Goal: Contribute content: Add original content to the website for others to see

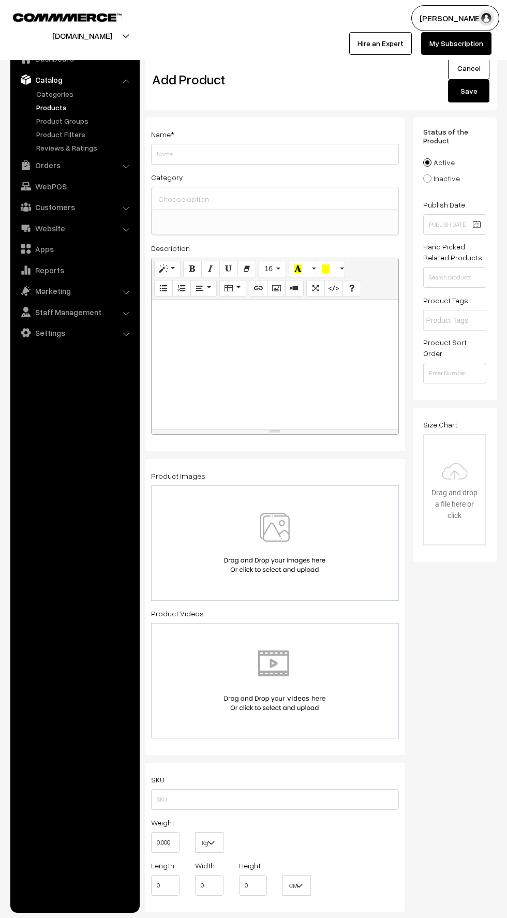
select select
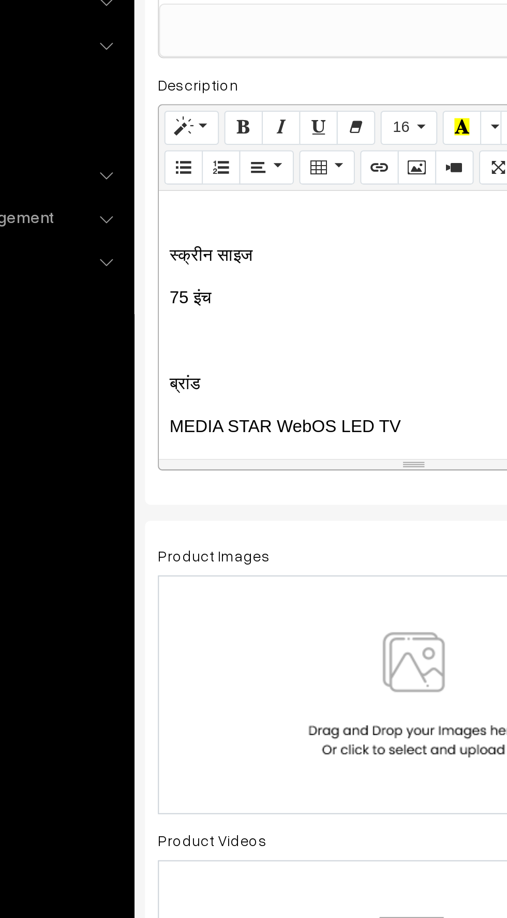
scroll to position [3, 0]
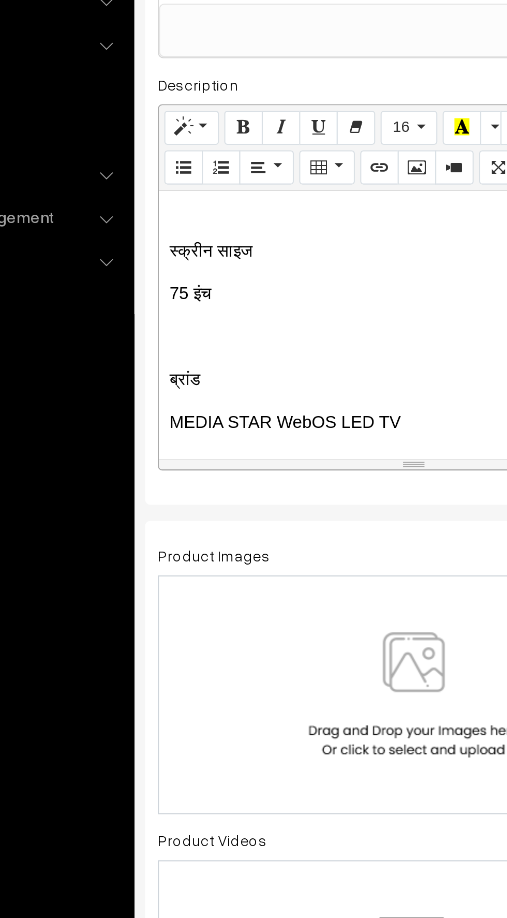
click at [157, 350] on p "75 इंच" at bounding box center [275, 349] width 236 height 12
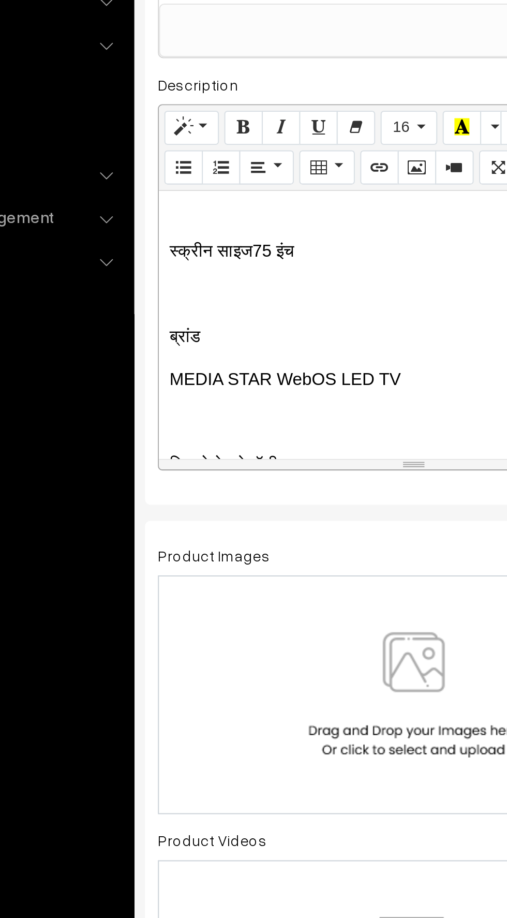
click at [153, 371] on div "स्क्रीन साइज 75 इंच ब्रांड MEDIA STAR WebOS LED TV डिस्प्ले टेक्नोलॉजी 4K UHD र…" at bounding box center [275, 364] width 247 height 129
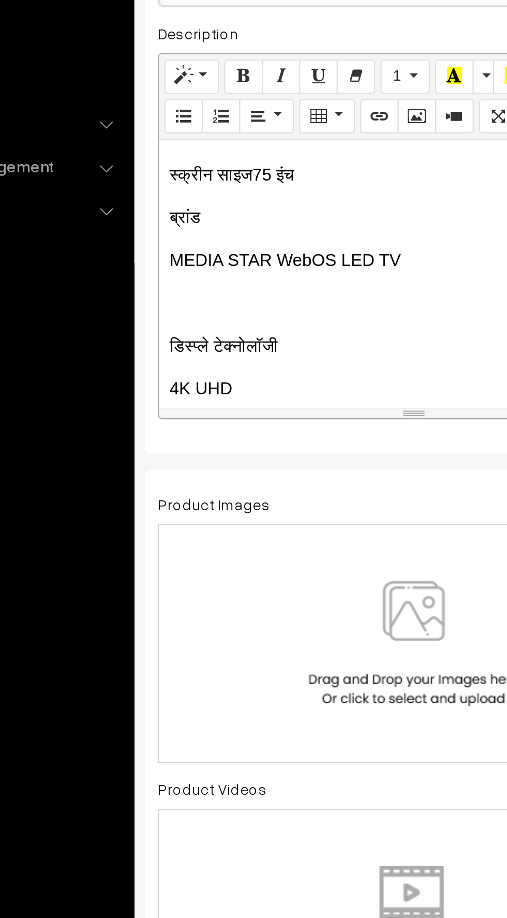
scroll to position [42, 0]
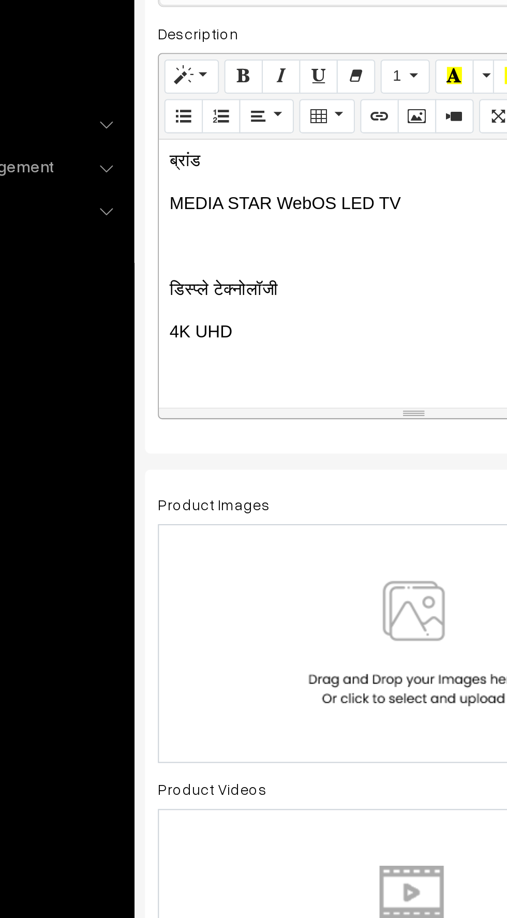
click at [159, 370] on p "डिस्प्ले टेक्नोलॉजी" at bounding box center [275, 372] width 236 height 12
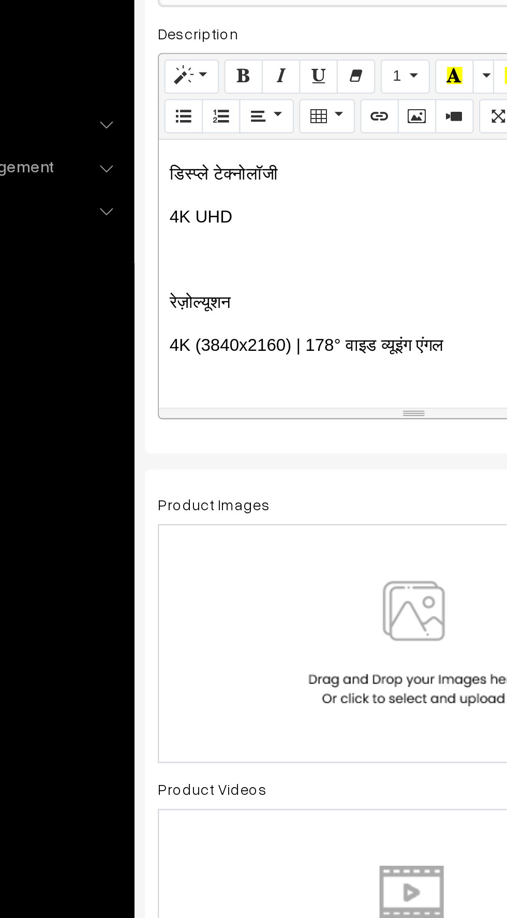
scroll to position [78, 0]
click at [159, 382] on p "रेज़ोल्यूशन" at bounding box center [275, 377] width 236 height 12
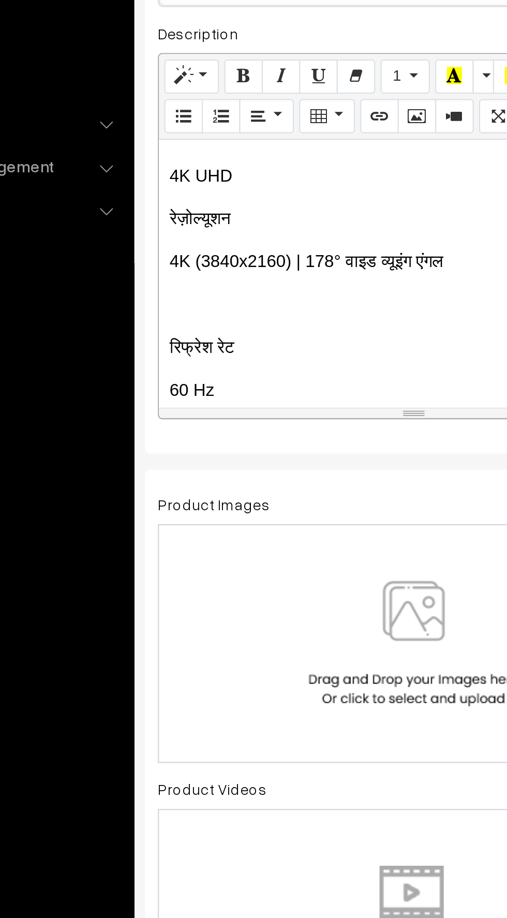
scroll to position [115, 0]
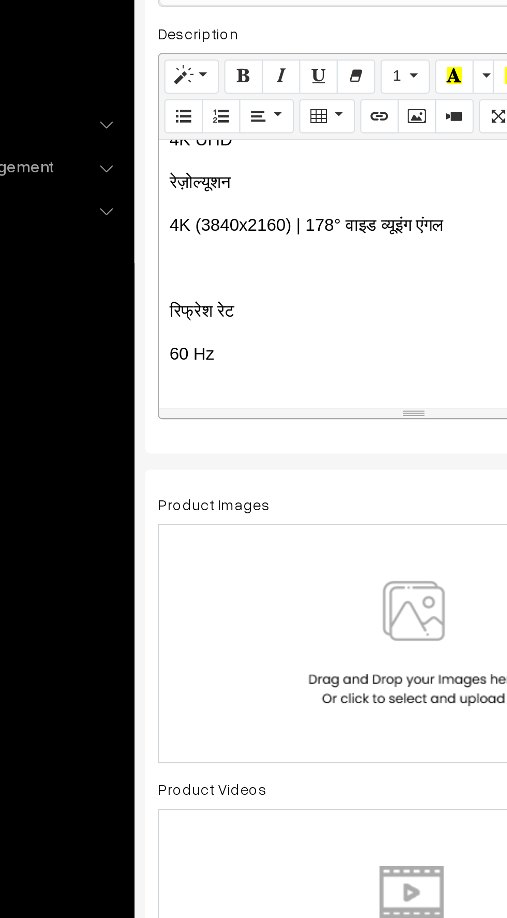
click at [163, 383] on p "रिफ्रेश रेट" at bounding box center [275, 382] width 236 height 12
click at [166, 401] on p at bounding box center [275, 403] width 236 height 12
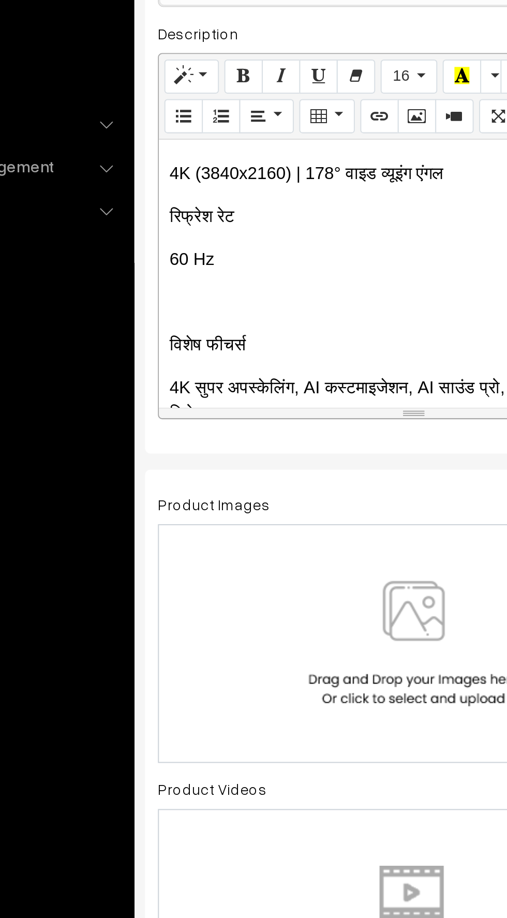
scroll to position [160, 0]
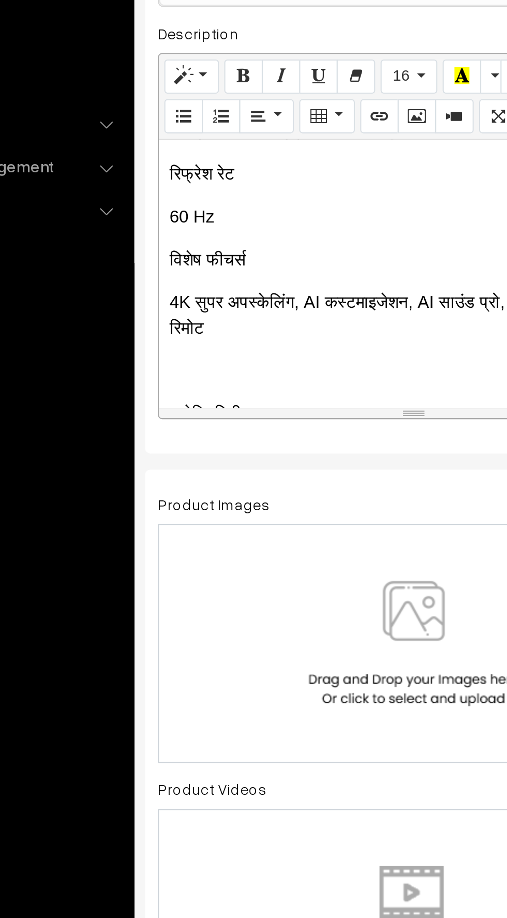
click at [165, 405] on p at bounding box center [275, 411] width 236 height 12
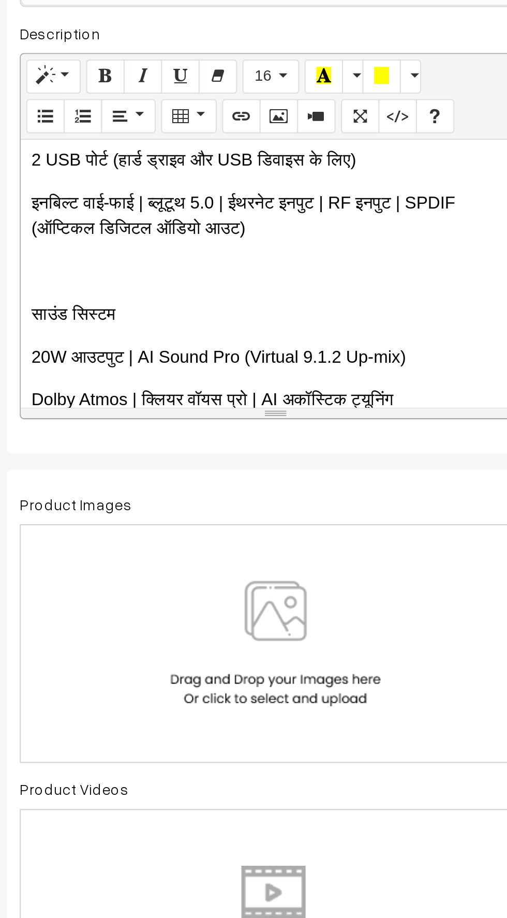
scroll to position [326, 0]
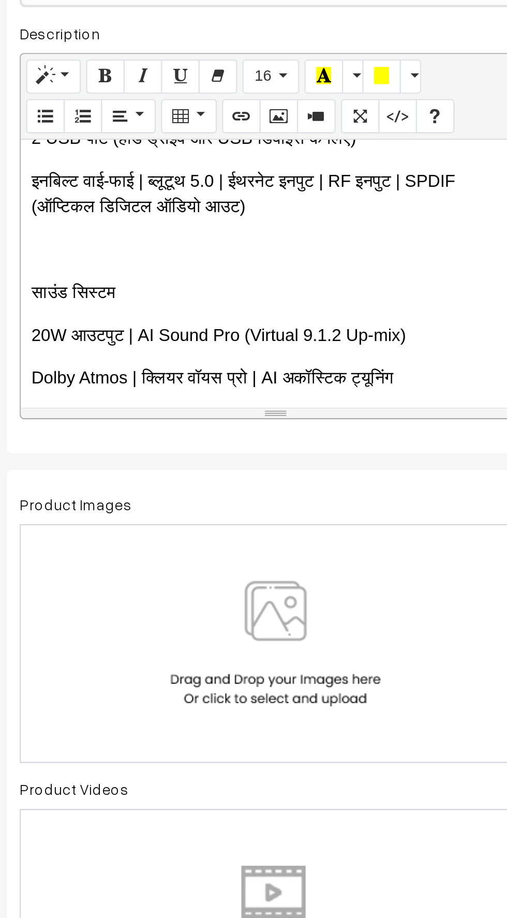
click at [165, 319] on div "स्क्रीन साइज 75 इंच ब्रांड MEDIA STAR WebOS LED TV डिस्प्ले टेक्नोलॉजी 4K UHD र…" at bounding box center [275, 364] width 247 height 129
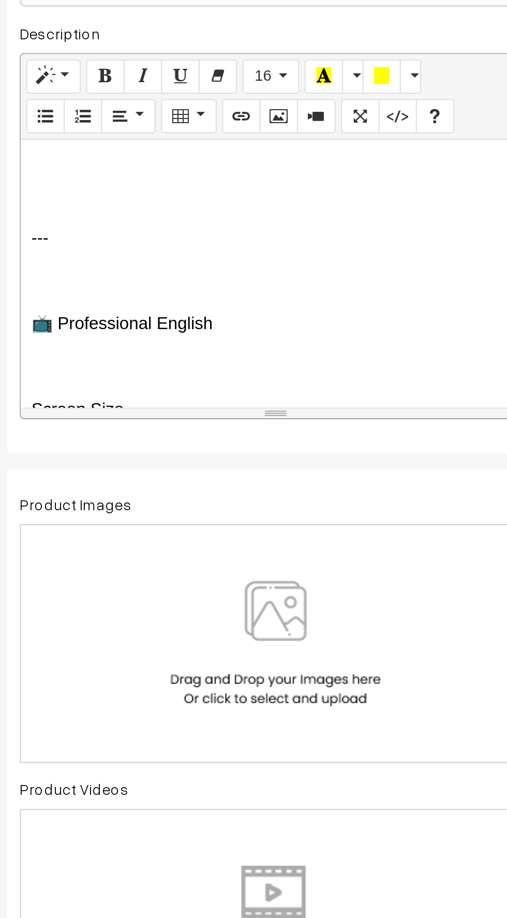
scroll to position [824, 0]
click at [175, 350] on div "स्क्रीन साइज 75 इंच ब्रांड MEDIA STAR WebOS LED TV डिस्प्ले टेक्नोलॉजी 4K UHD र…" at bounding box center [275, 364] width 247 height 129
click at [250, 379] on p "📺 Professional English" at bounding box center [275, 385] width 236 height 12
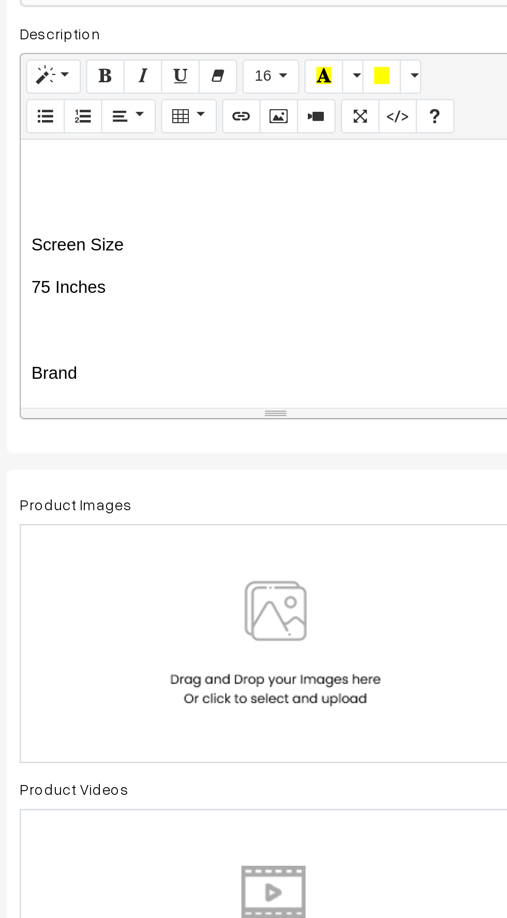
scroll to position [797, 0]
click at [173, 406] on p at bounding box center [275, 412] width 236 height 12
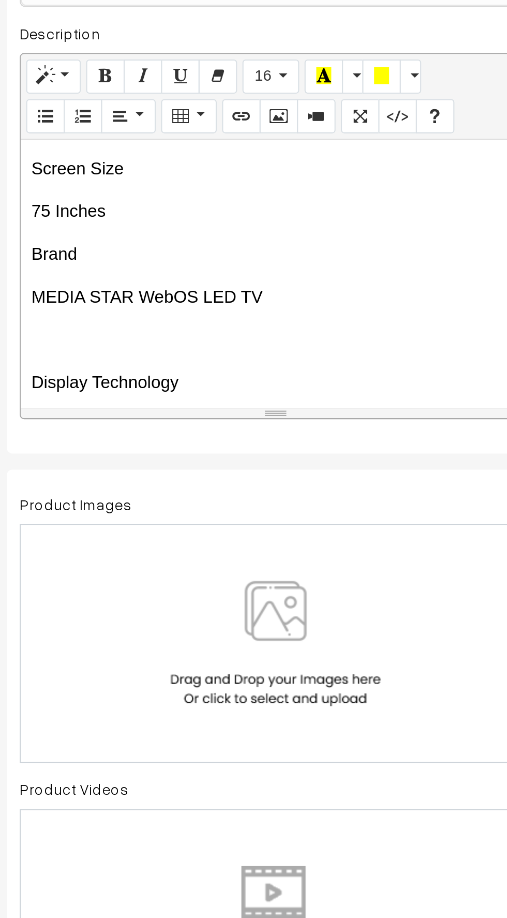
scroll to position [856, 0]
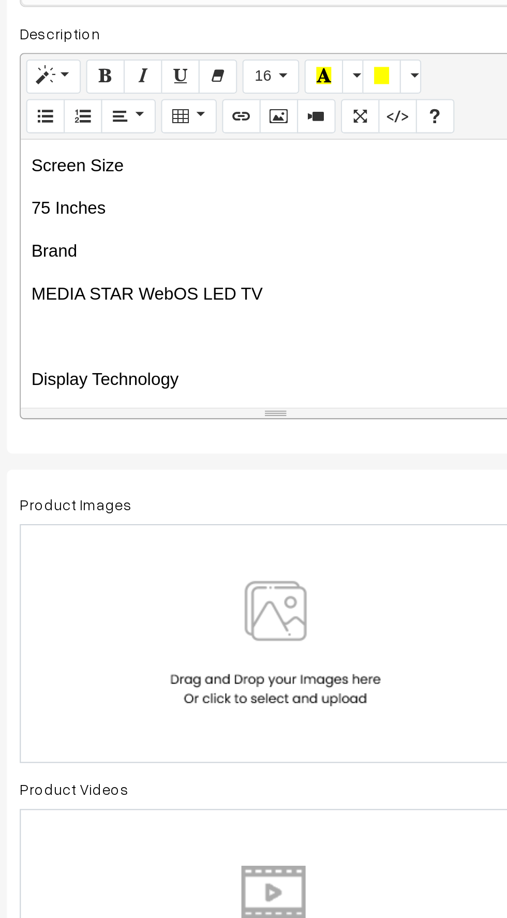
click at [175, 361] on div "स्क्रीन साइज 75 इंच ब्रांड MEDIA STAR WebOS LED TV डिस्प्ले टेक्नोलॉजी 4K UHD र…" at bounding box center [275, 364] width 247 height 129
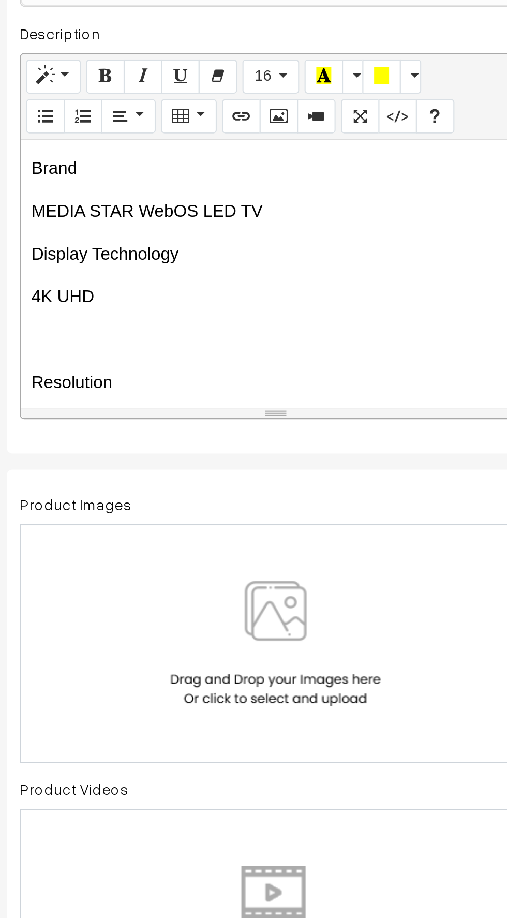
scroll to position [919, 0]
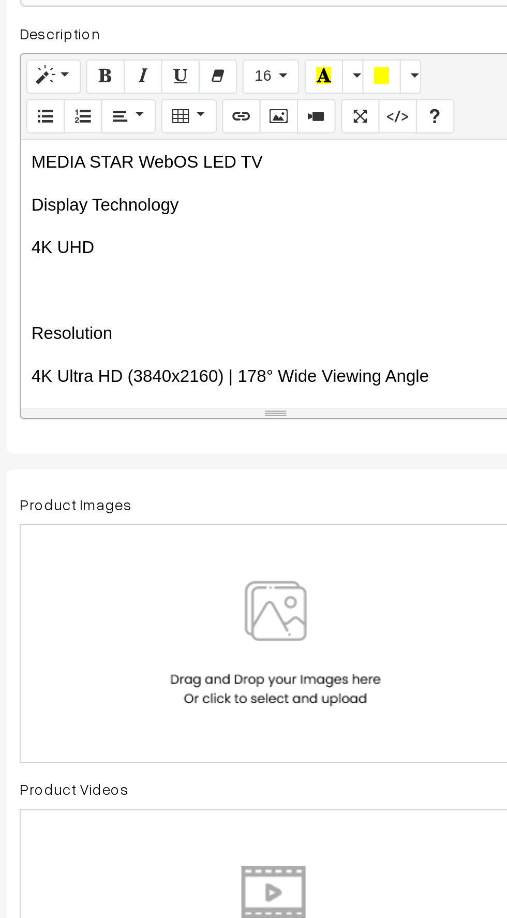
click at [175, 337] on div "स्क्रीन साइज 75 इंच ब्रांड MEDIA STAR WebOS LED TV डिस्प्ले टेक्नोलॉजी 4K UHD र…" at bounding box center [275, 364] width 247 height 129
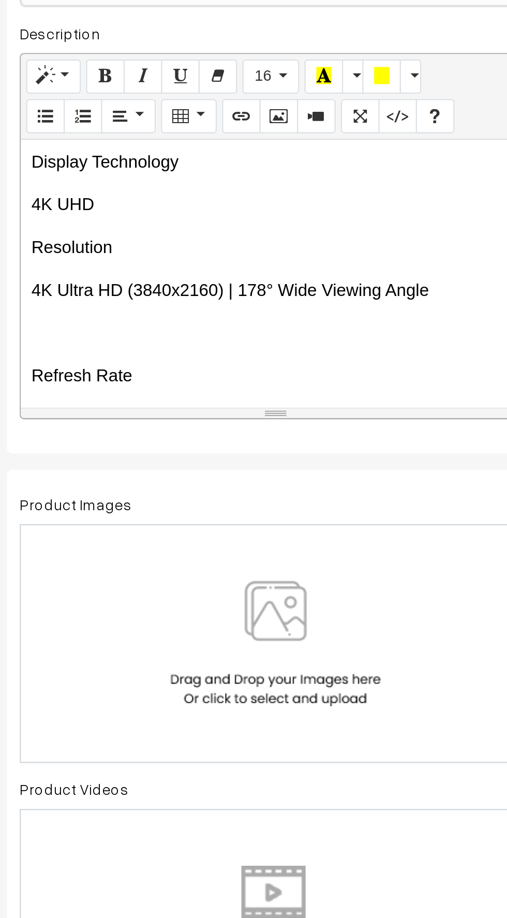
scroll to position [948, 0]
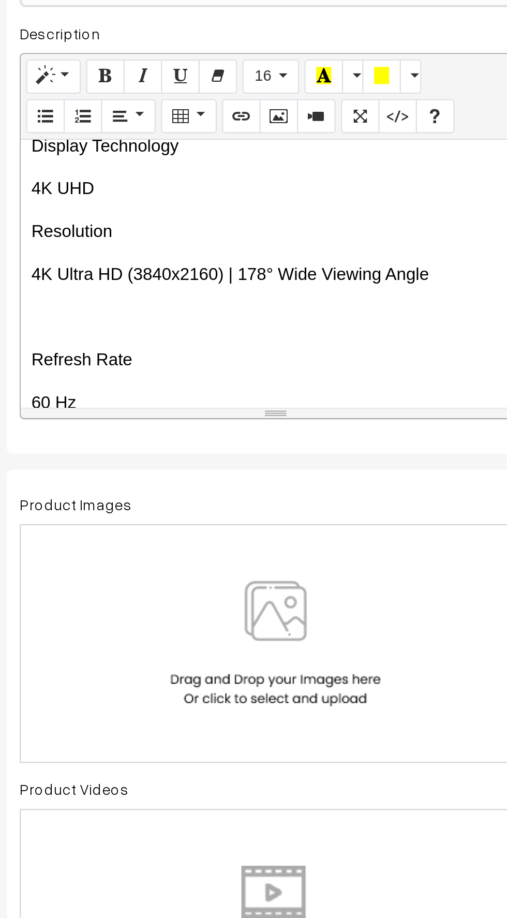
click at [179, 379] on p at bounding box center [275, 385] width 236 height 12
click at [174, 392] on div "स्क्रीन साइज 75 इंच ब्रांड MEDIA STAR WebOS LED TV डिस्प्ले टेक्नोलॉजी 4K UHD र…" at bounding box center [275, 364] width 247 height 129
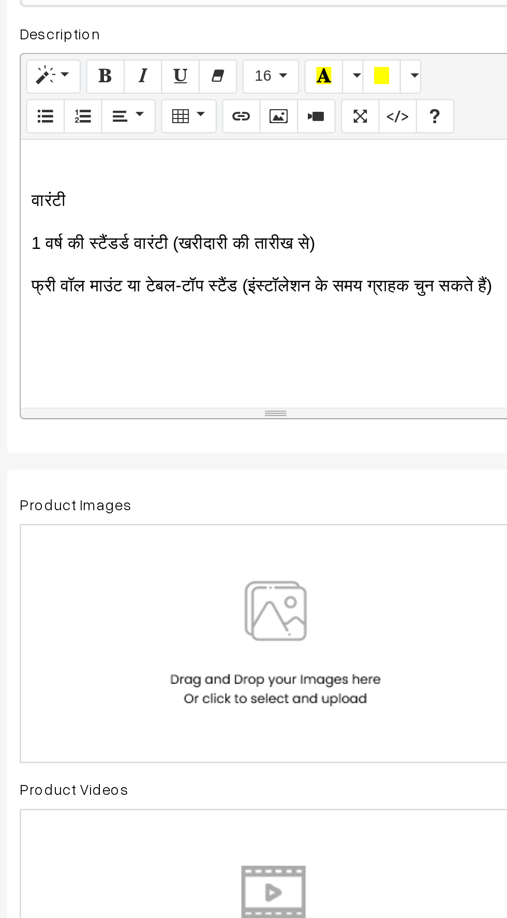
scroll to position [741, 0]
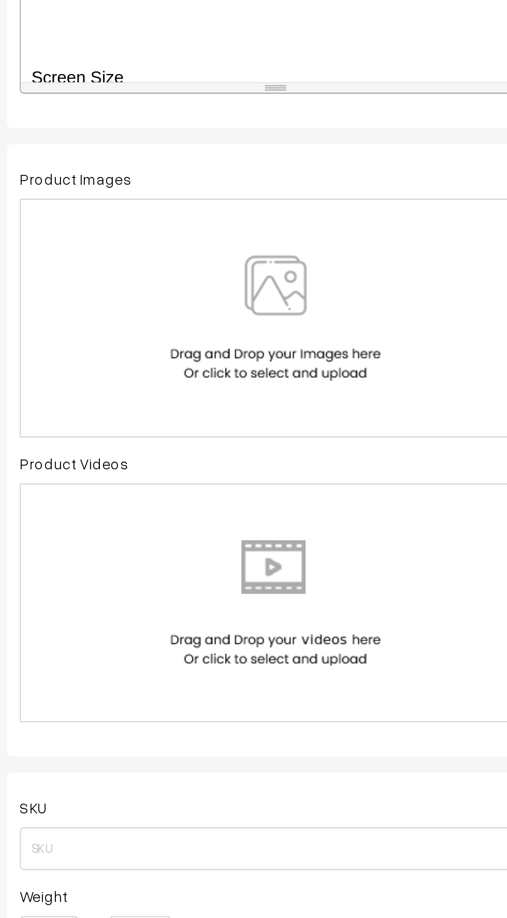
click at [286, 535] on img at bounding box center [274, 543] width 107 height 61
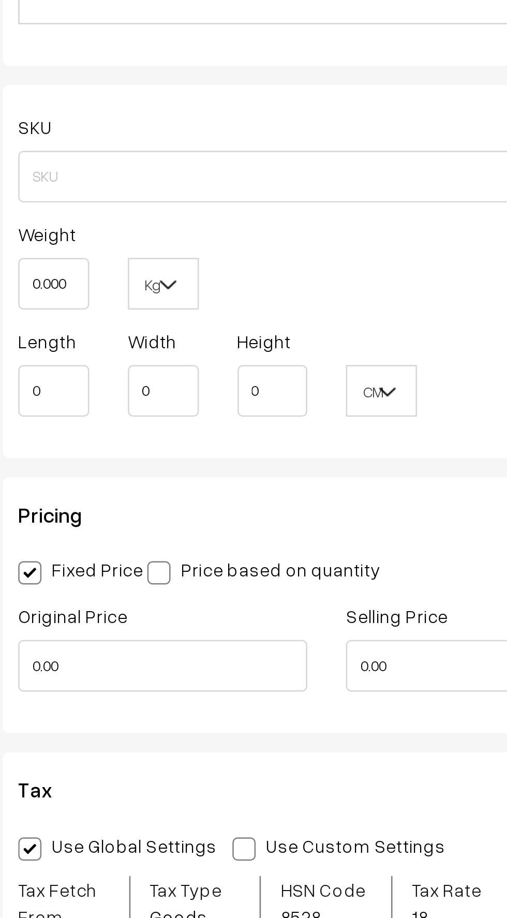
scroll to position [549, 0]
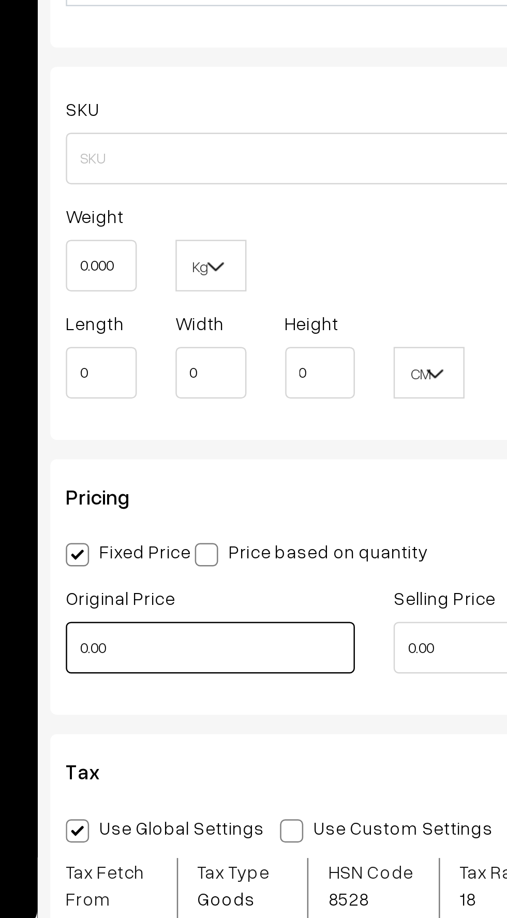
click at [183, 803] on input "0.00" at bounding box center [209, 800] width 116 height 21
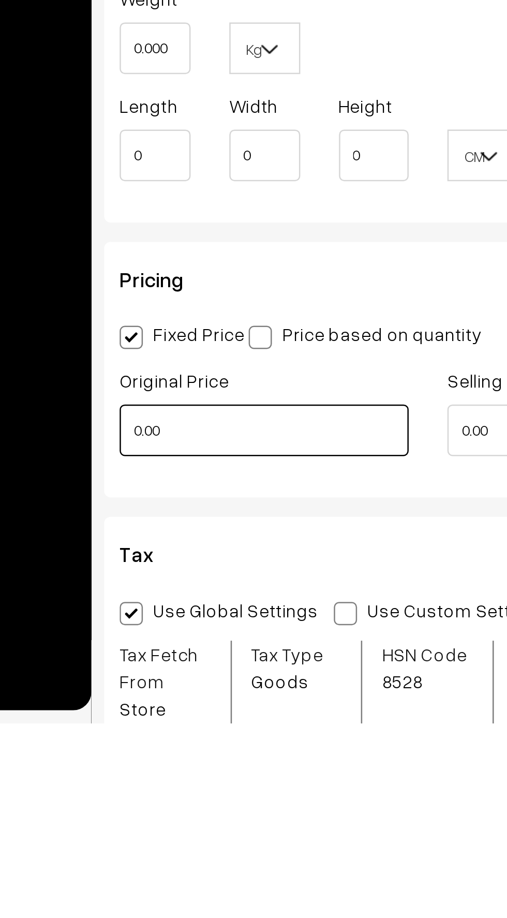
scroll to position [552, 0]
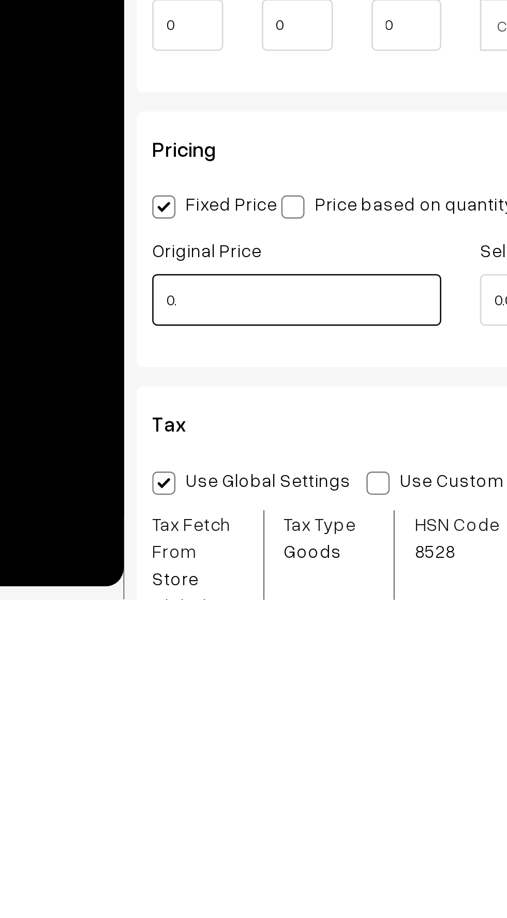
type input "0"
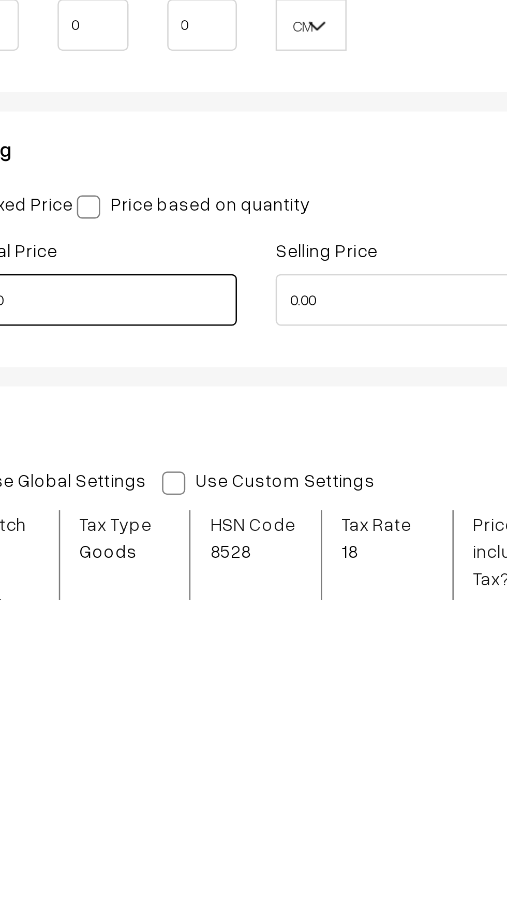
type input "110000"
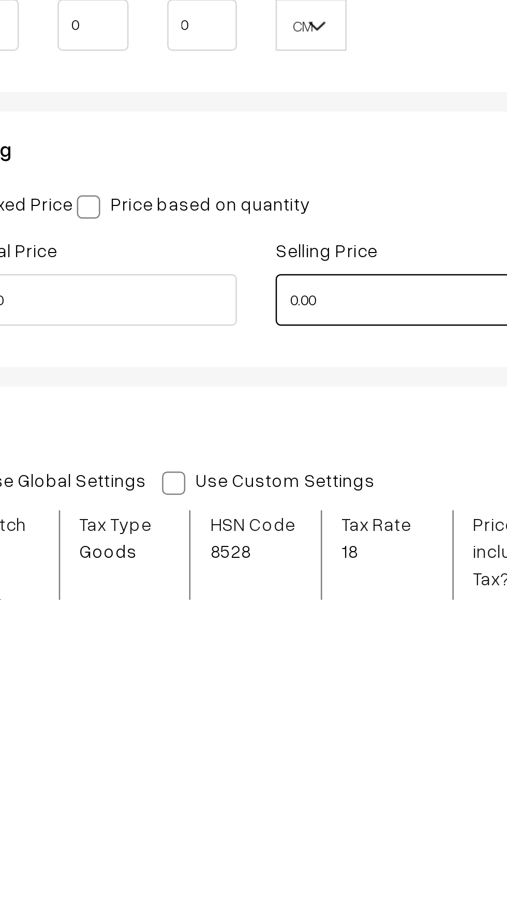
click at [317, 801] on input "0.00" at bounding box center [340, 797] width 116 height 21
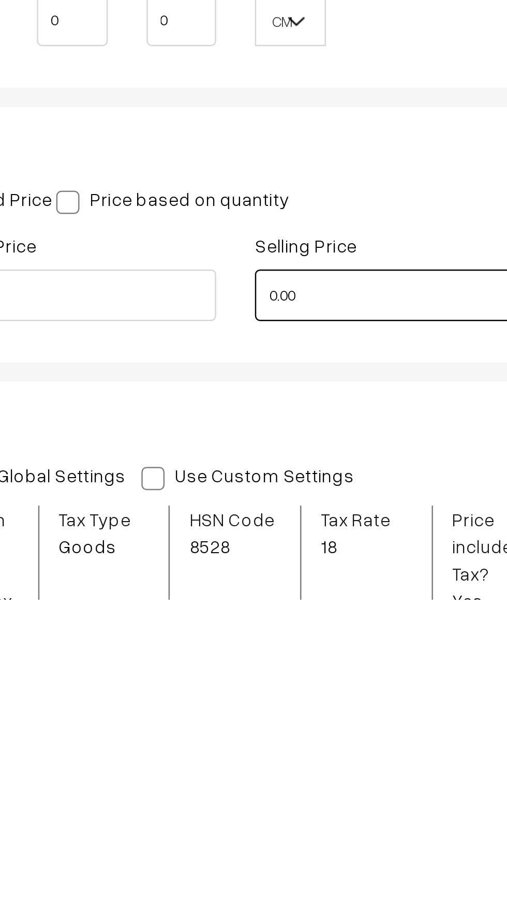
scroll to position [563, 0]
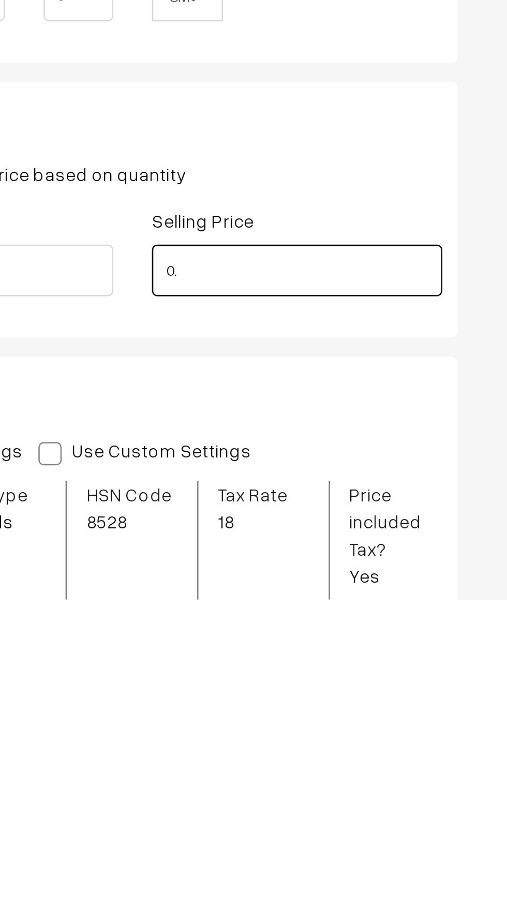
type input "0"
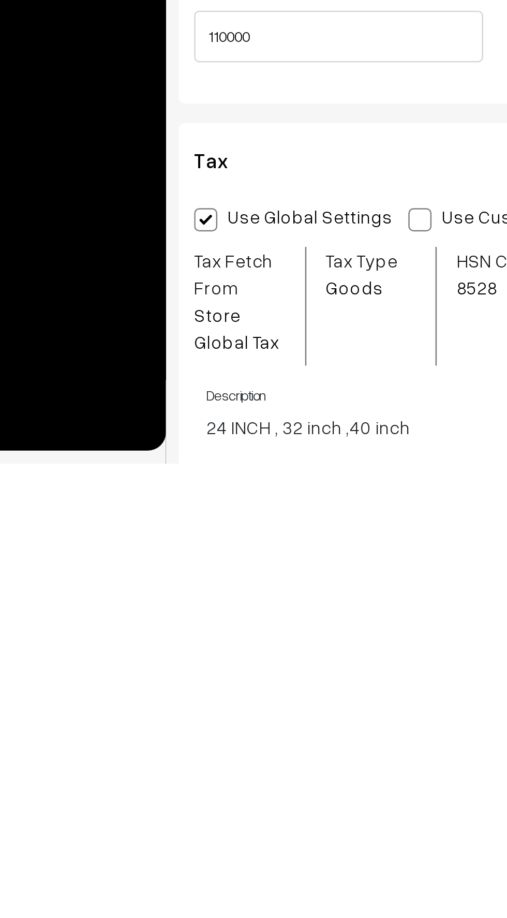
type input "75000"
click at [237, 823] on label "Use Custom Settings" at bounding box center [282, 818] width 91 height 11
click at [237, 822] on input "Use Custom Settings" at bounding box center [240, 818] width 7 height 7
radio input "true"
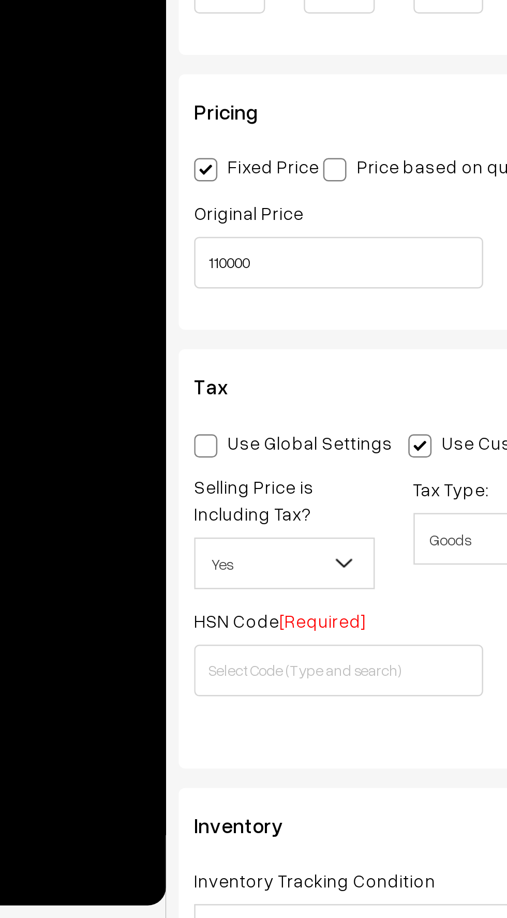
scroll to position [699, 0]
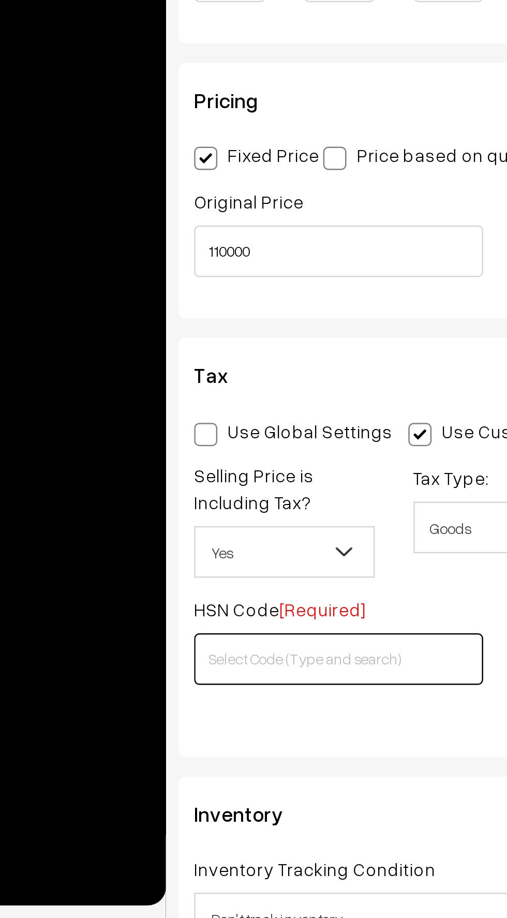
click at [160, 816] on input "text" at bounding box center [209, 813] width 116 height 21
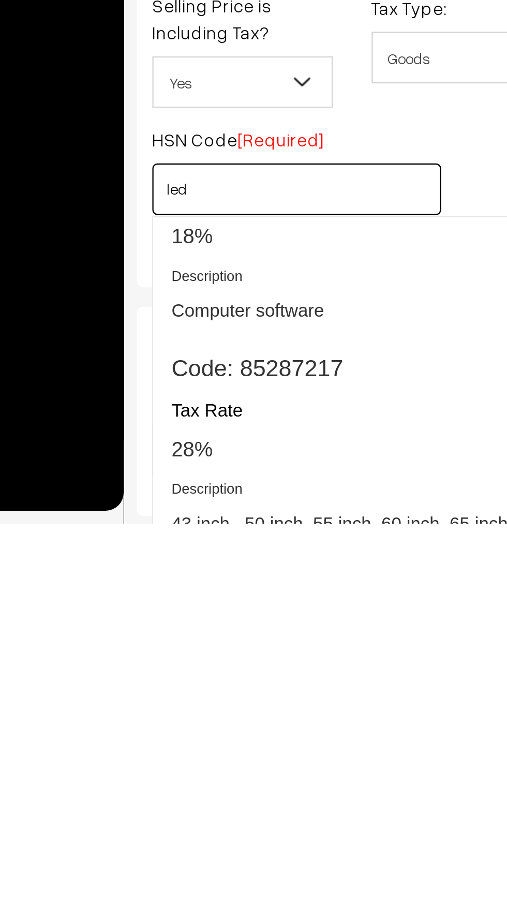
scroll to position [1340, 0]
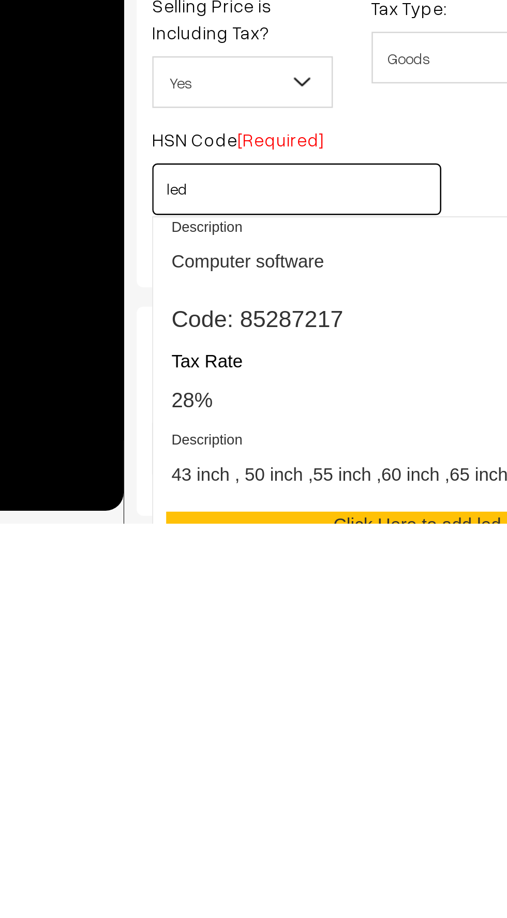
click at [166, 859] on div "Tax Rate 28%" at bounding box center [254, 860] width 191 height 28
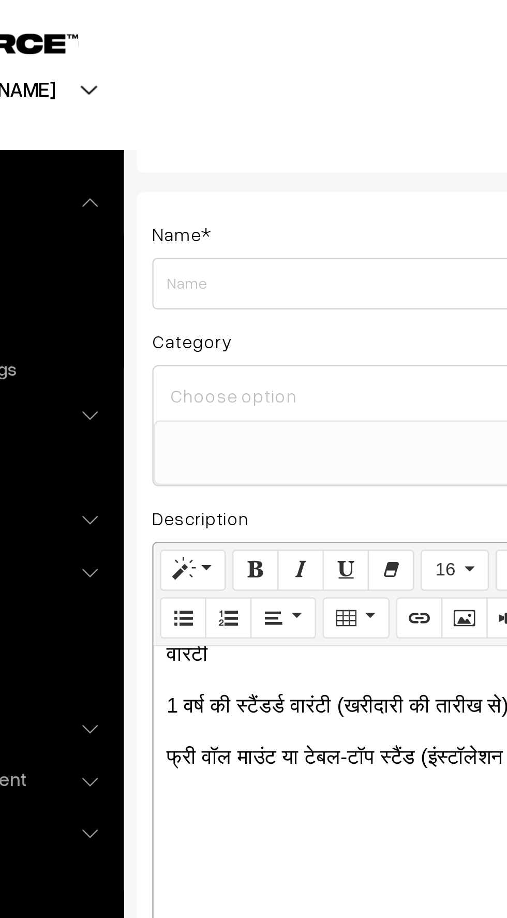
scroll to position [0, 0]
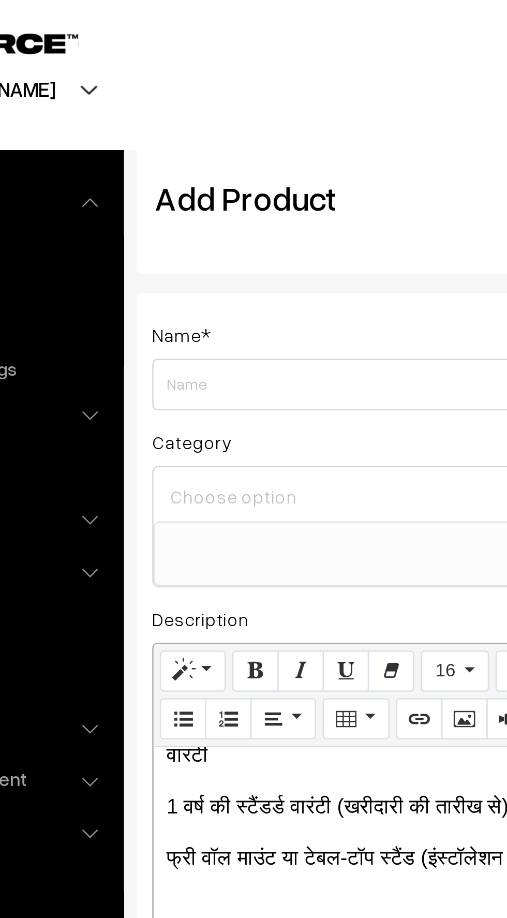
type input "85287217"
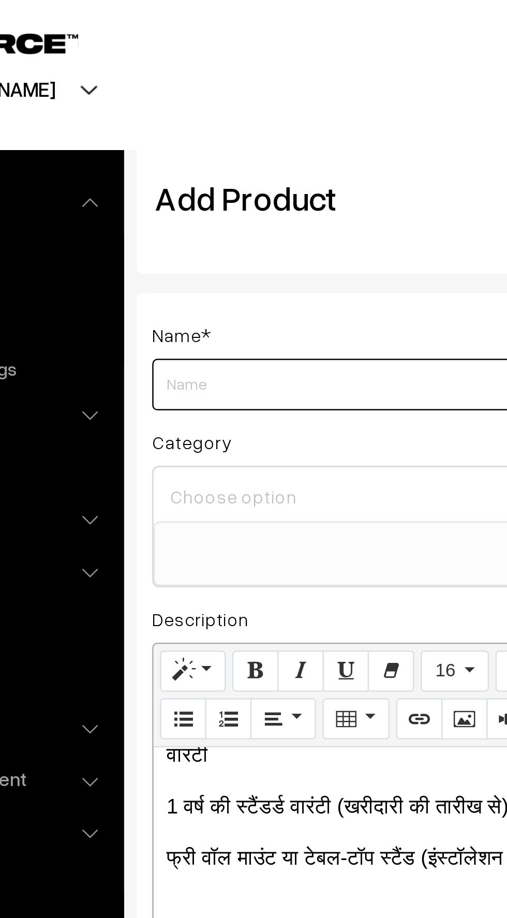
click at [165, 152] on input "Weight" at bounding box center [275, 154] width 248 height 21
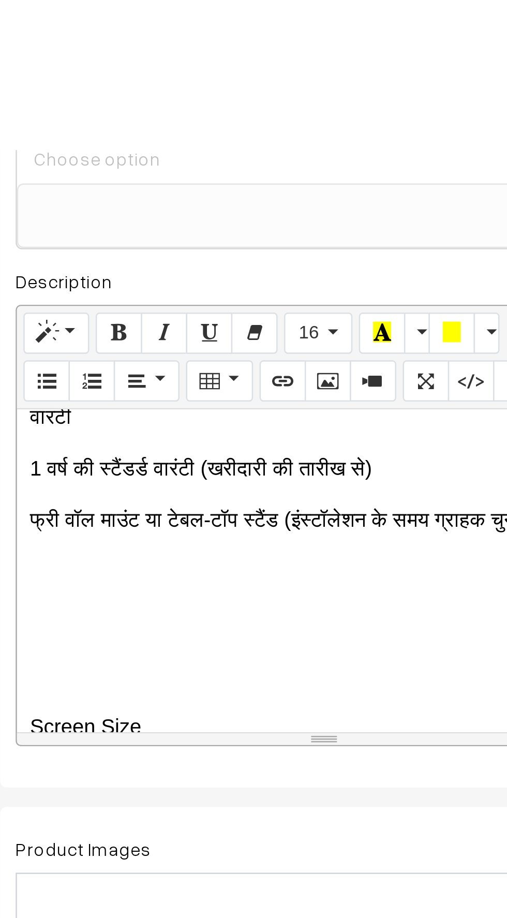
scroll to position [34, 0]
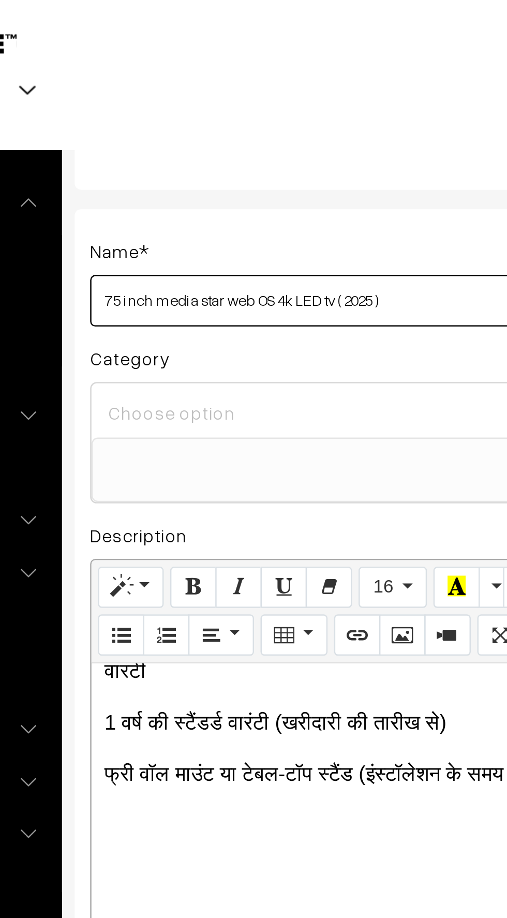
type input "75 inch media star web OS 4k LED tv ( 2025 )"
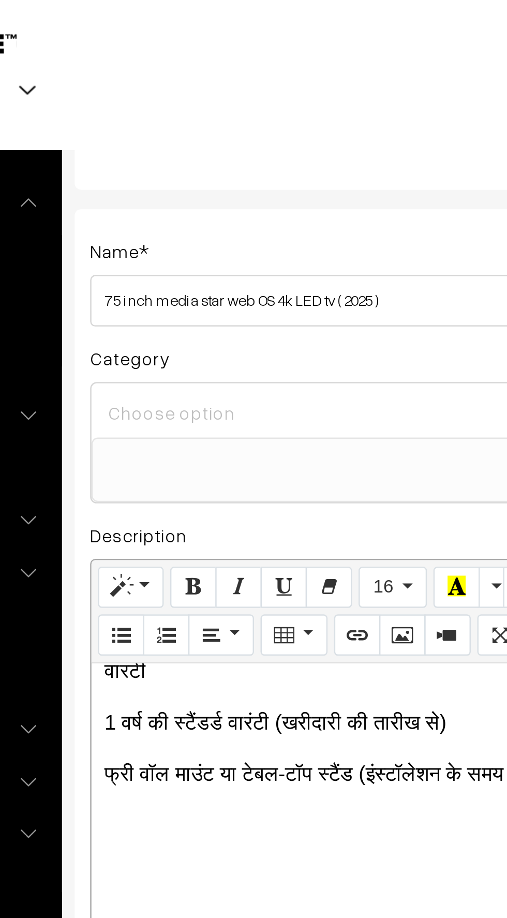
click at [167, 167] on input at bounding box center [275, 165] width 239 height 15
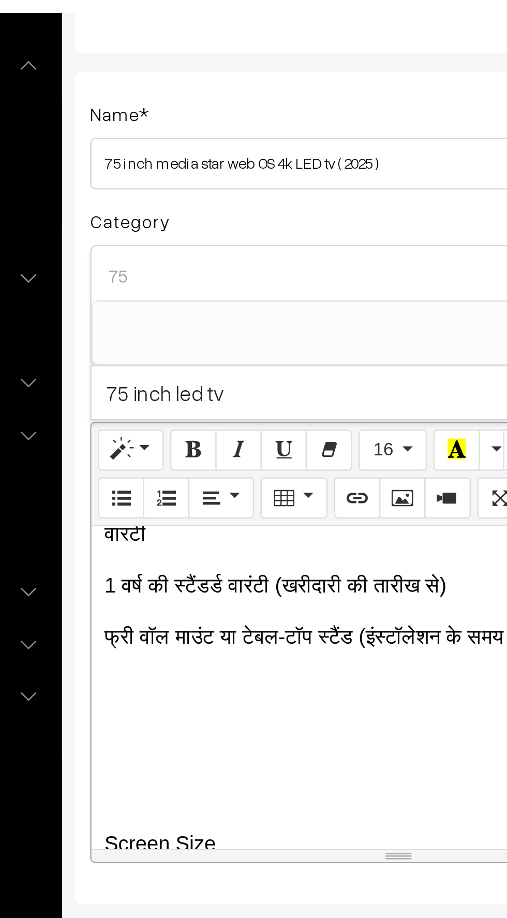
type input "75"
click at [172, 210] on span "75 inch led tv" at bounding box center [275, 212] width 247 height 21
select select "80"
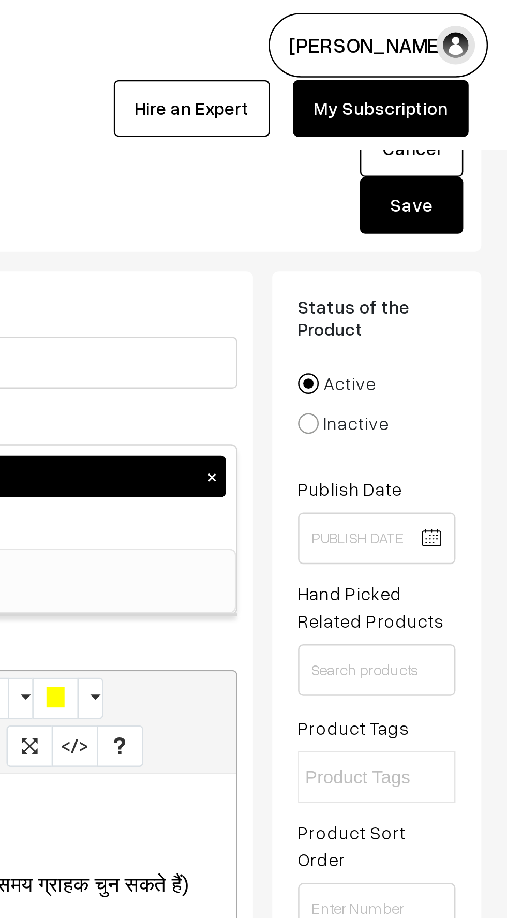
scroll to position [0, 0]
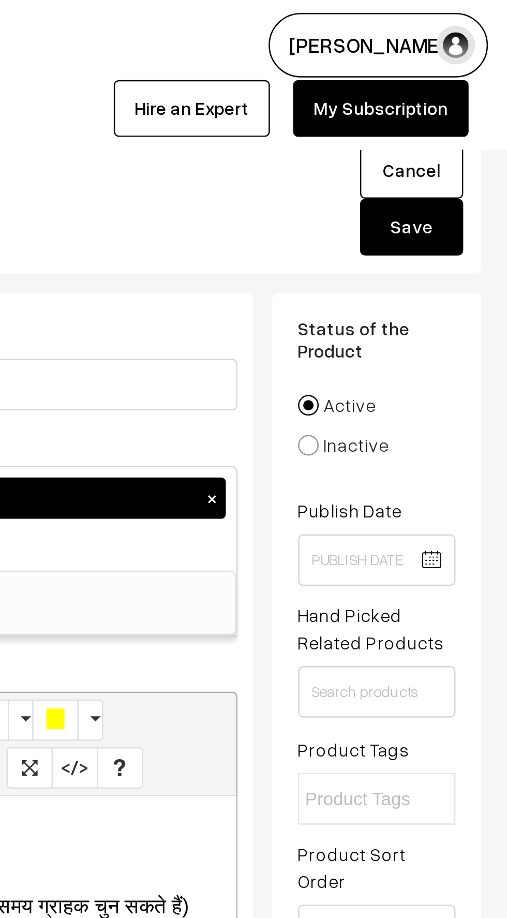
click at [469, 94] on button "Save" at bounding box center [468, 91] width 41 height 23
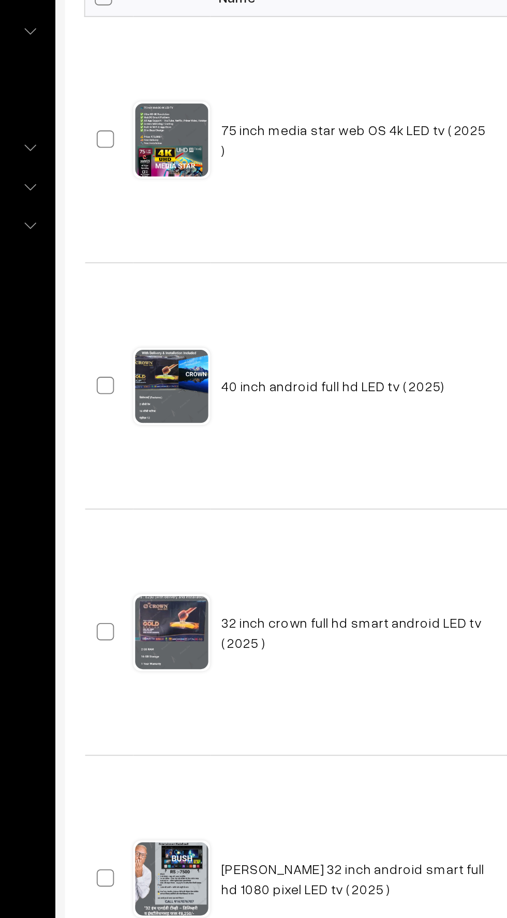
scroll to position [10, 0]
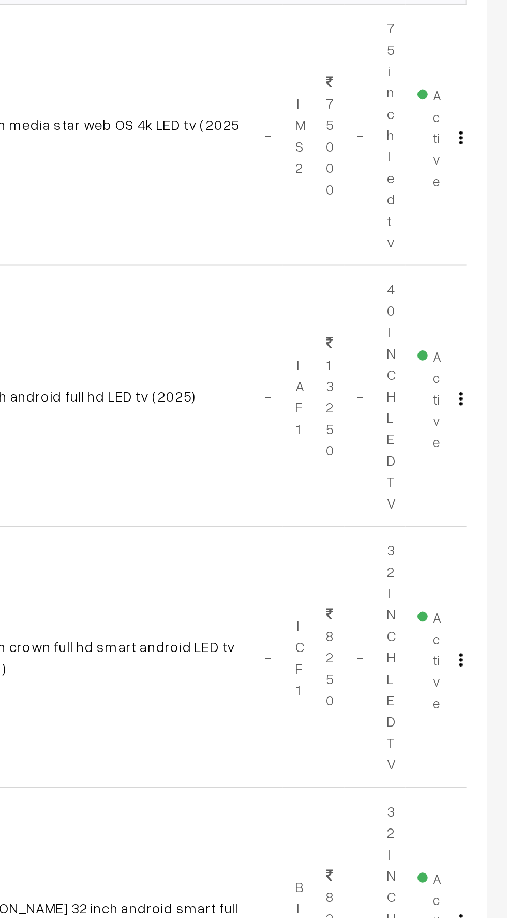
click at [483, 288] on img "button" at bounding box center [484, 289] width 2 height 7
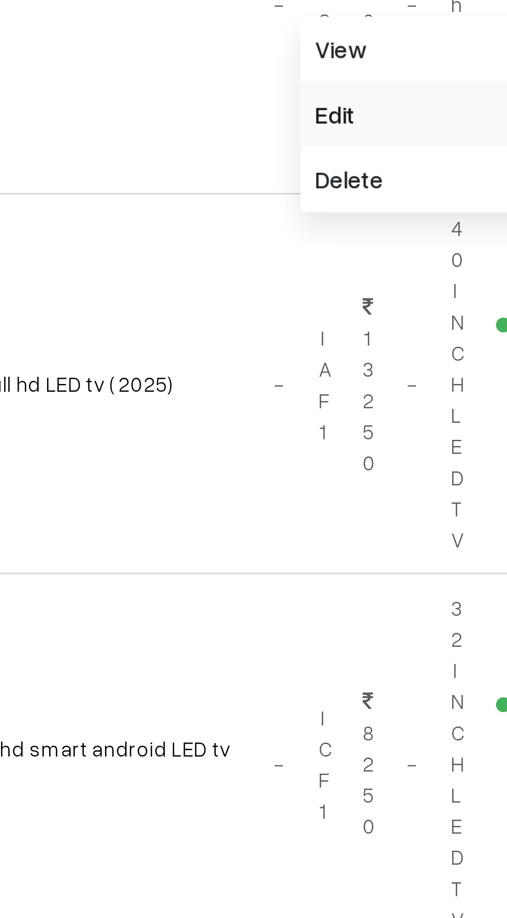
click at [407, 327] on link "Edit" at bounding box center [437, 326] width 88 height 23
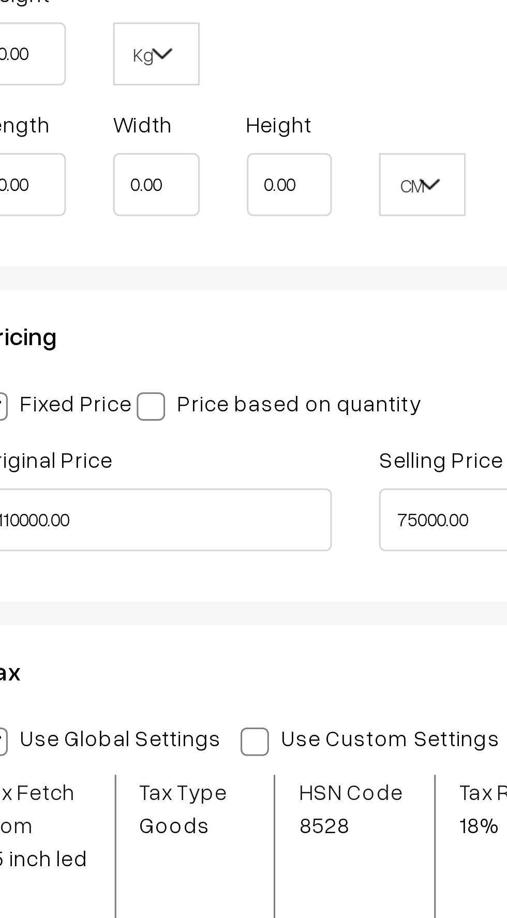
scroll to position [0, 7]
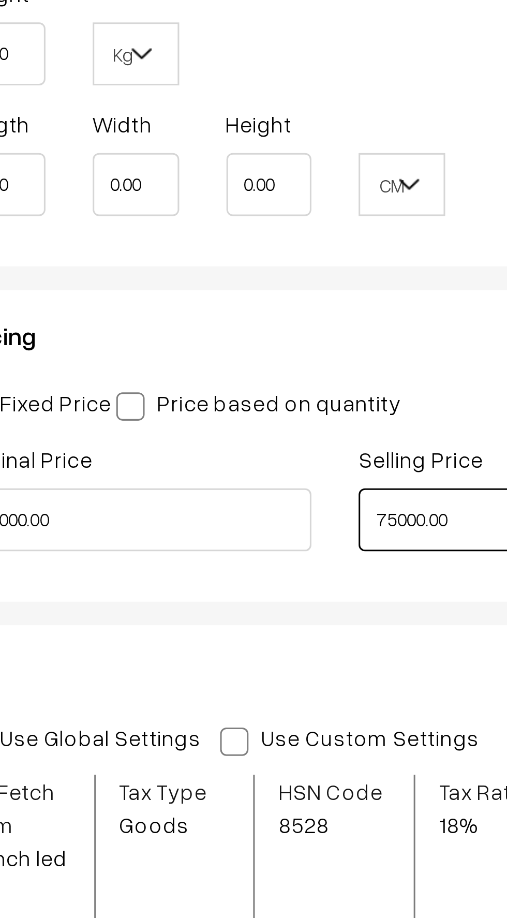
click at [311, 750] on input "75000.00" at bounding box center [334, 752] width 116 height 21
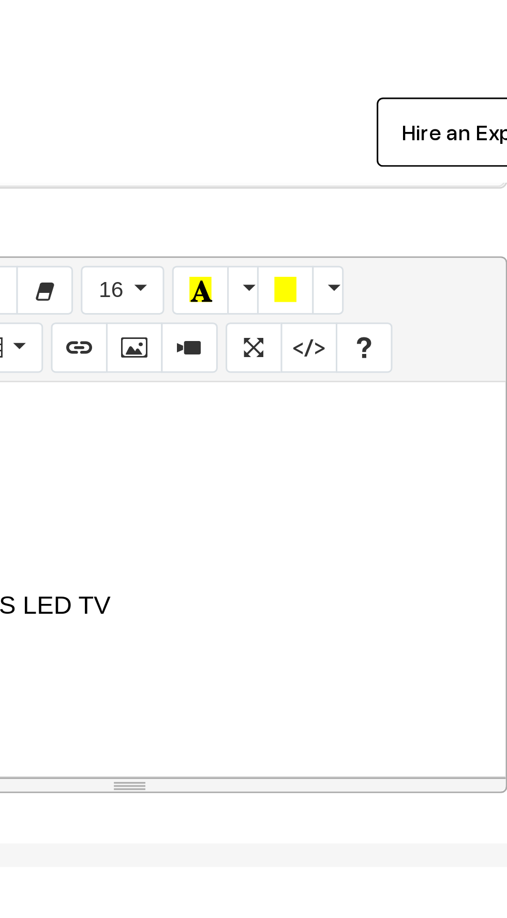
scroll to position [0, 0]
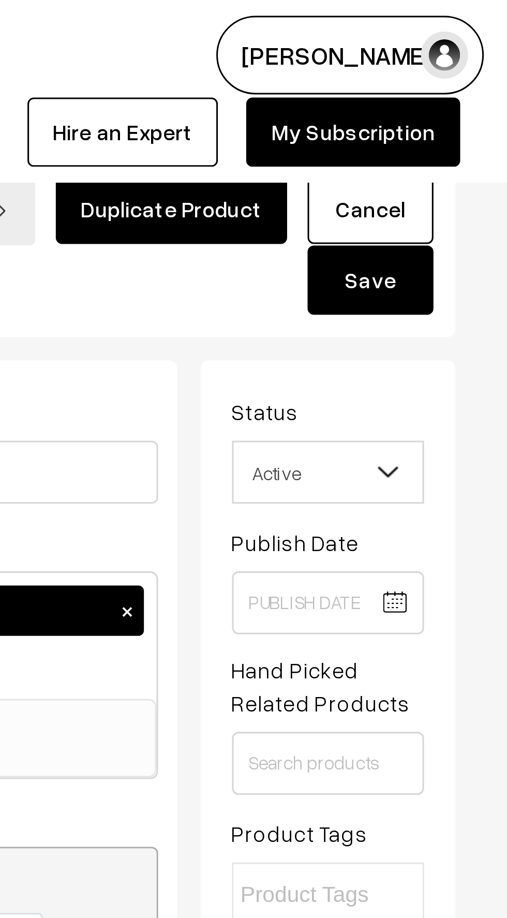
click at [466, 94] on button "Save" at bounding box center [461, 92] width 41 height 23
type input "73000.00"
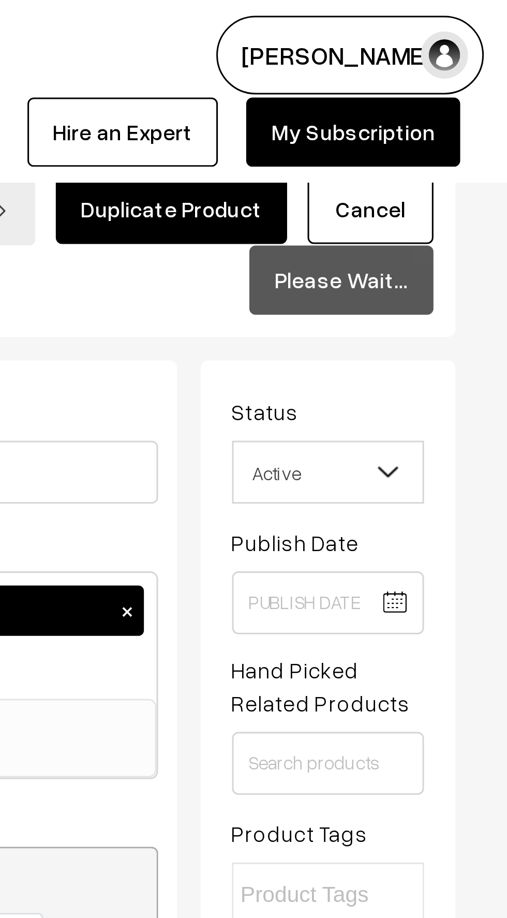
scroll to position [939, 0]
